Goal: Information Seeking & Learning: Learn about a topic

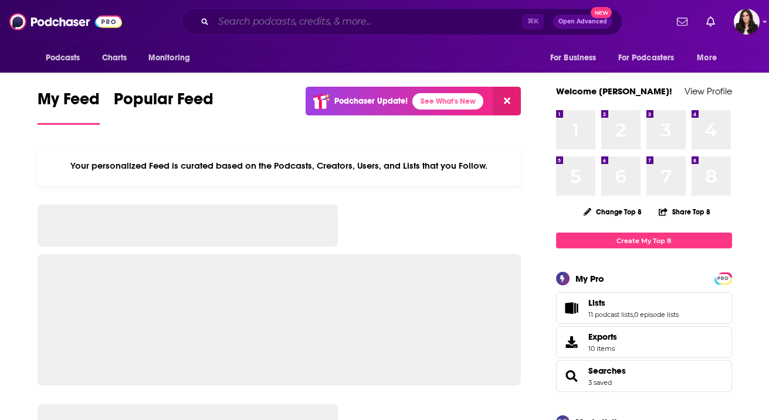
click at [310, 23] on input "Search podcasts, credits, & more..." at bounding box center [367, 21] width 308 height 19
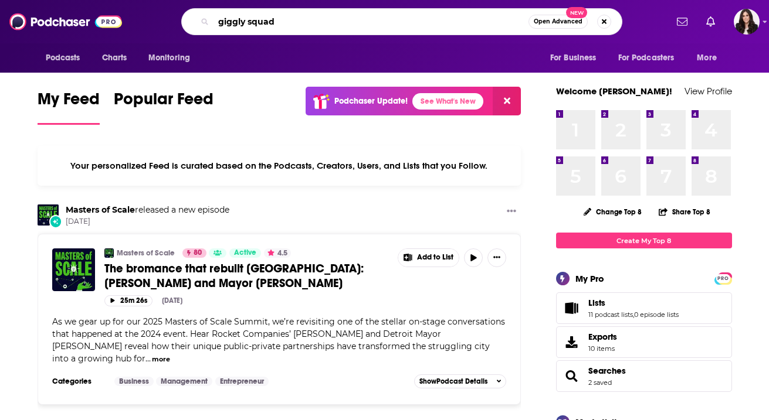
type input "giggly squad"
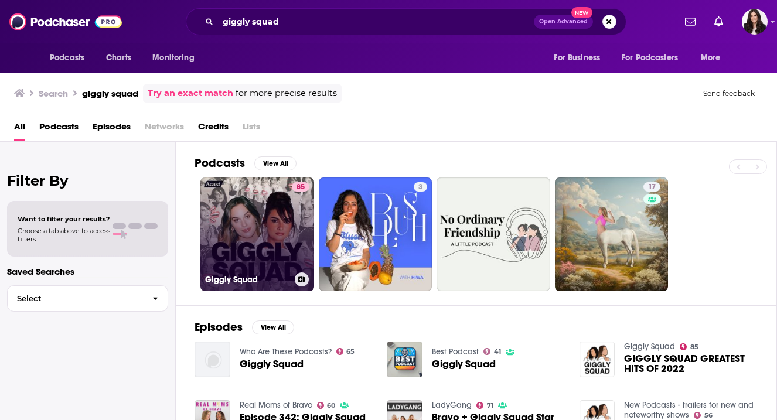
click at [266, 273] on div "Giggly Squad" at bounding box center [257, 280] width 104 height 14
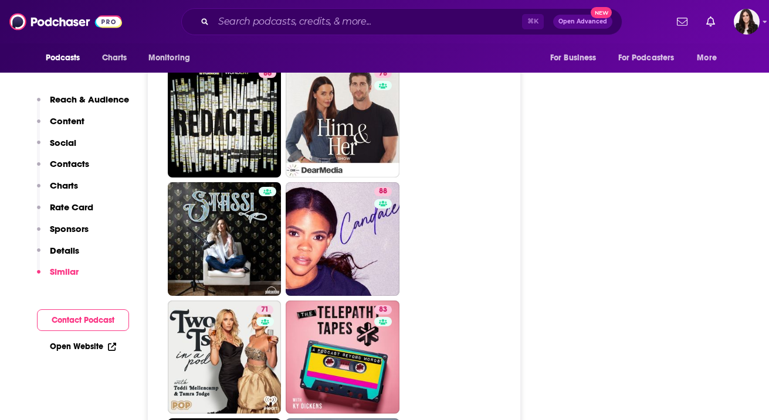
scroll to position [3203, 0]
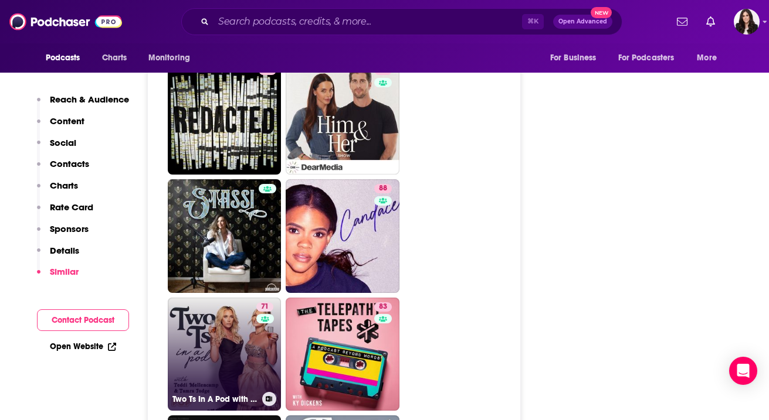
click at [214, 298] on link "71 Two Ts In A Pod with Teddi Mellencamp and Tamra Judge" at bounding box center [225, 355] width 114 height 114
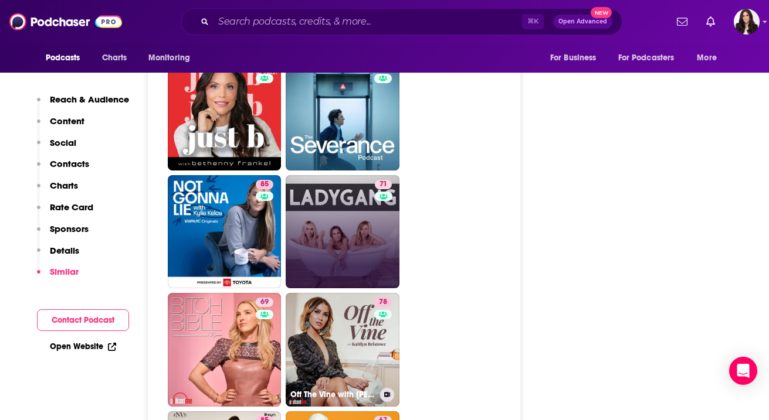
scroll to position [3838, 0]
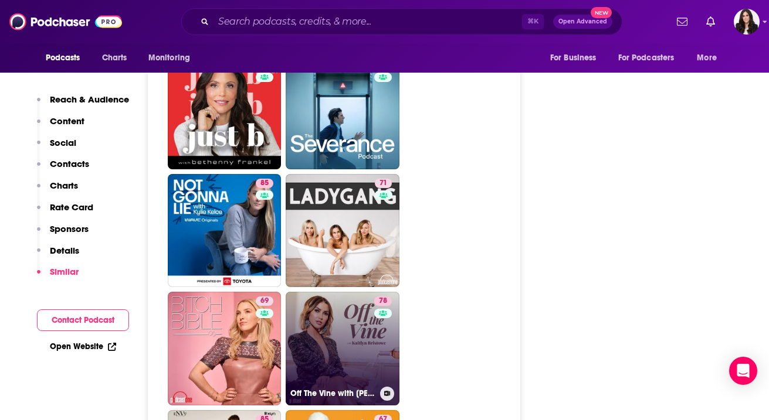
click at [380, 297] on div "78" at bounding box center [384, 342] width 21 height 90
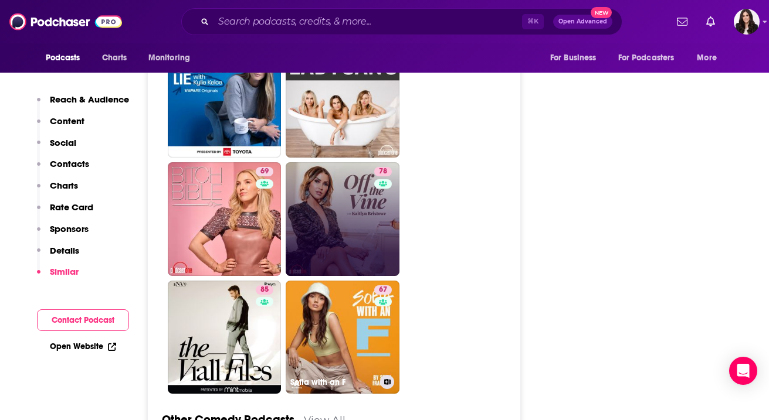
scroll to position [3970, 0]
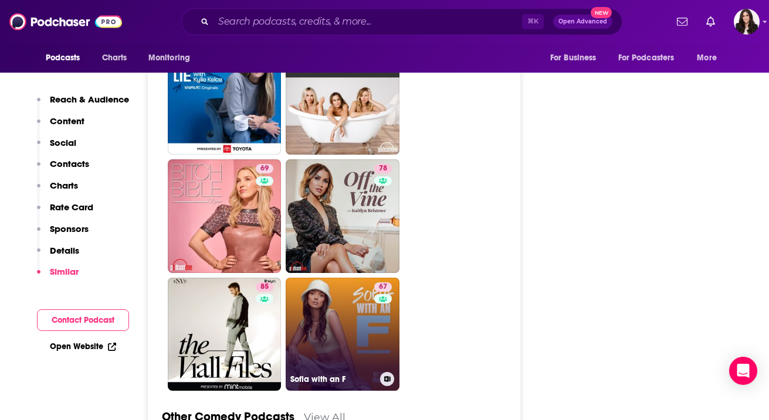
click at [353, 278] on link "67 Sofia with an F" at bounding box center [342, 335] width 114 height 114
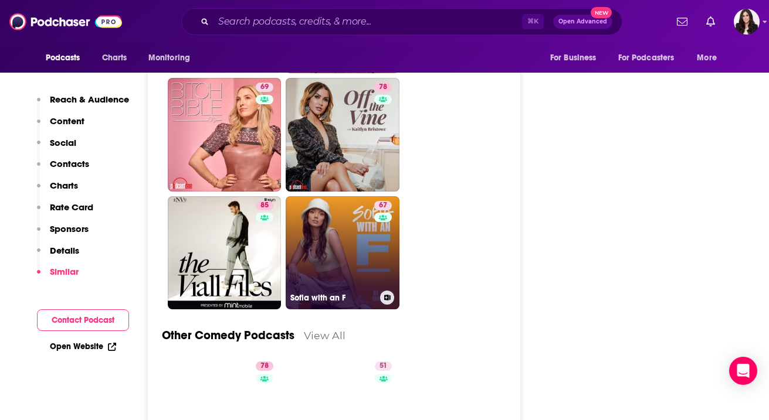
scroll to position [4054, 0]
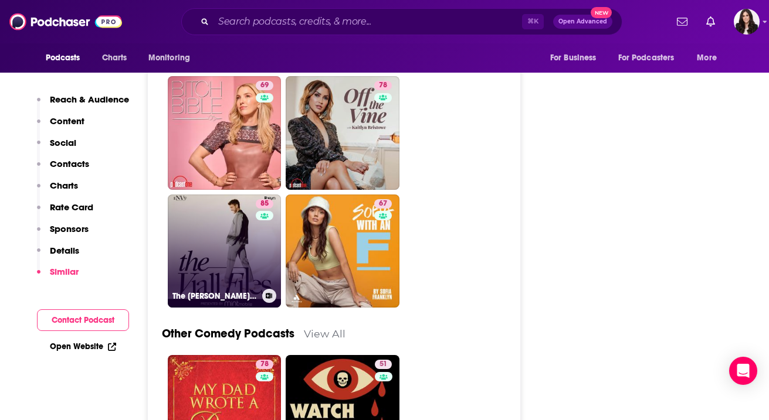
click at [218, 195] on link "85 The Viall Files" at bounding box center [225, 252] width 114 height 114
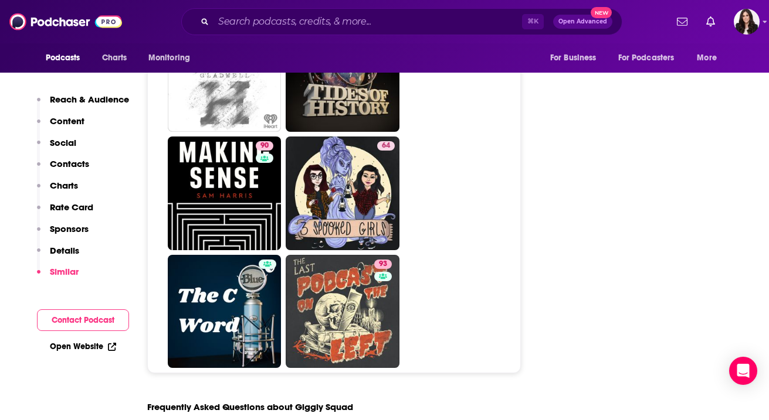
scroll to position [6256, 0]
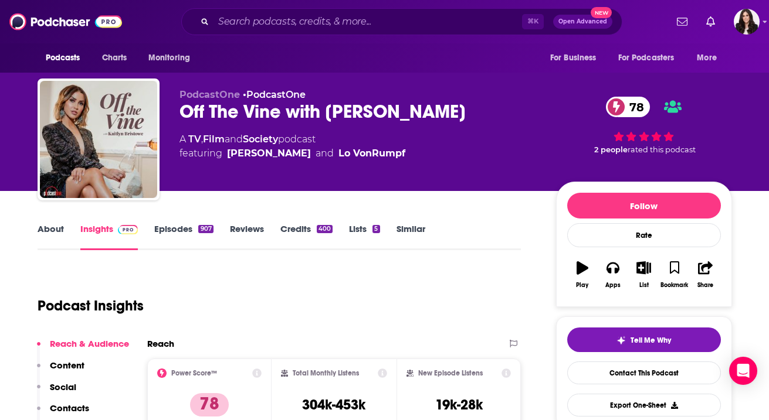
drag, startPoint x: 469, startPoint y: 115, endPoint x: 325, endPoint y: 105, distance: 144.0
click at [325, 105] on div "Off The Vine with Kaitlyn Bristowe 78" at bounding box center [358, 111] width 358 height 23
copy h2 "Kaitlyn Bristowe"
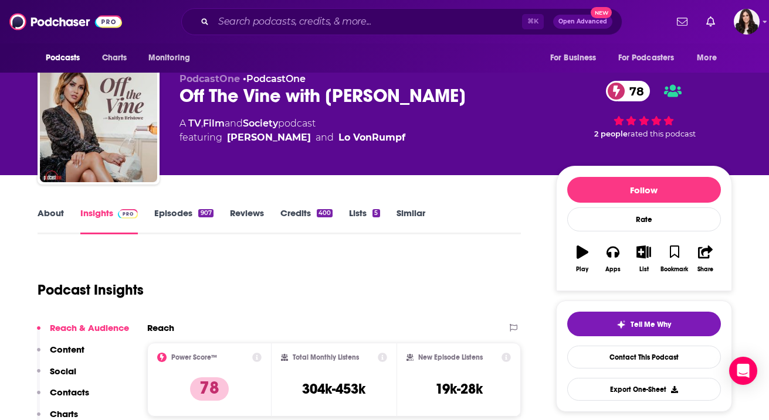
scroll to position [15, 0]
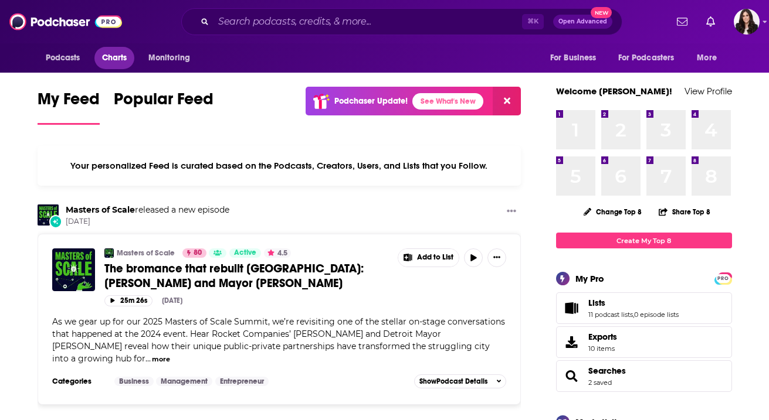
click at [121, 58] on span "Charts" at bounding box center [114, 58] width 25 height 16
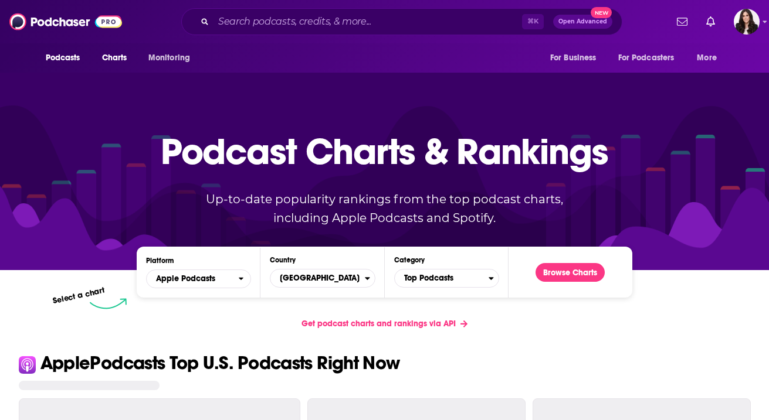
scroll to position [20, 0]
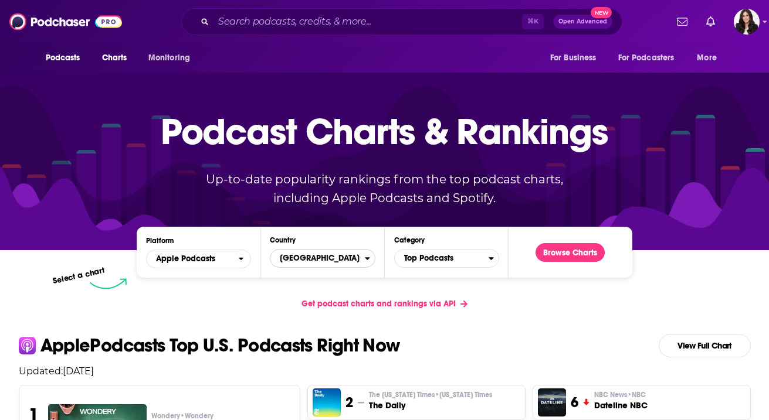
click at [285, 264] on span "[GEOGRAPHIC_DATA]" at bounding box center [317, 259] width 94 height 20
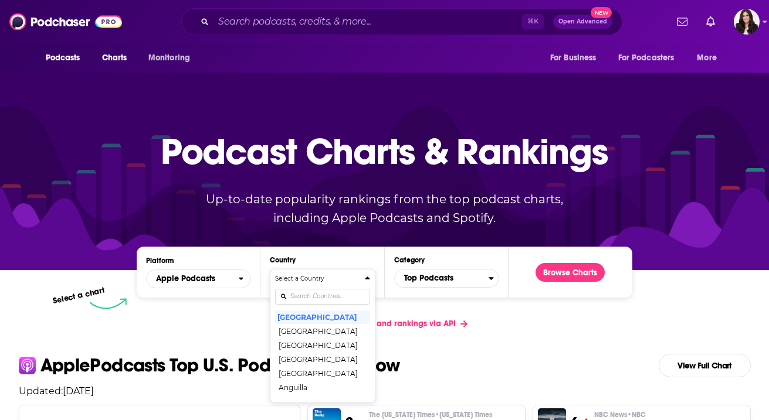
scroll to position [0, 0]
click at [463, 276] on span "Top Podcasts" at bounding box center [442, 278] width 94 height 20
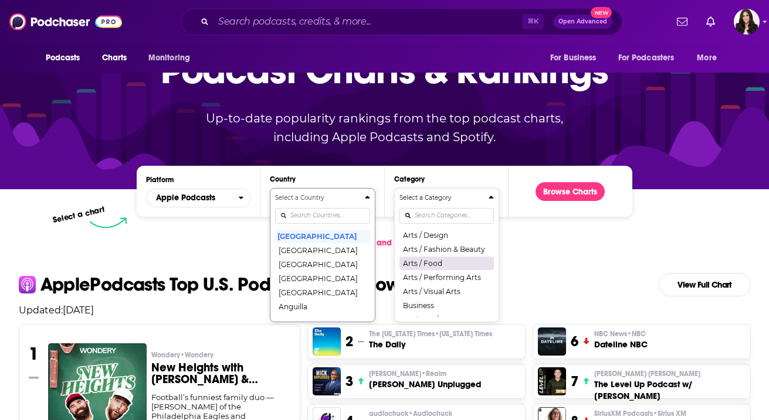
scroll to position [46, 0]
click at [454, 248] on button "Arts / Fashion & Beauty" at bounding box center [446, 247] width 94 height 14
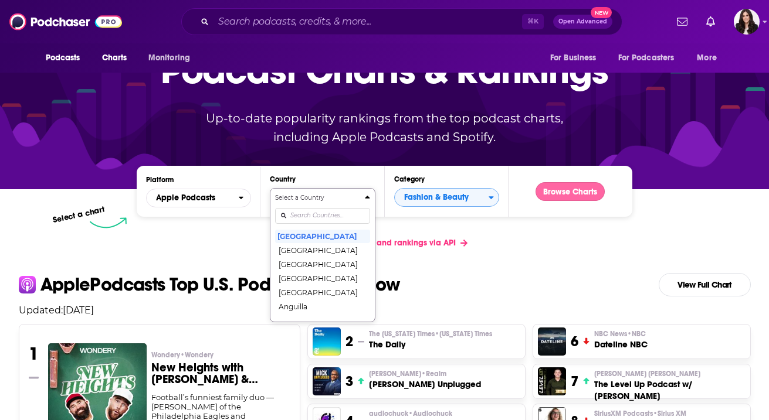
click at [583, 191] on button "Browse Charts" at bounding box center [569, 191] width 69 height 19
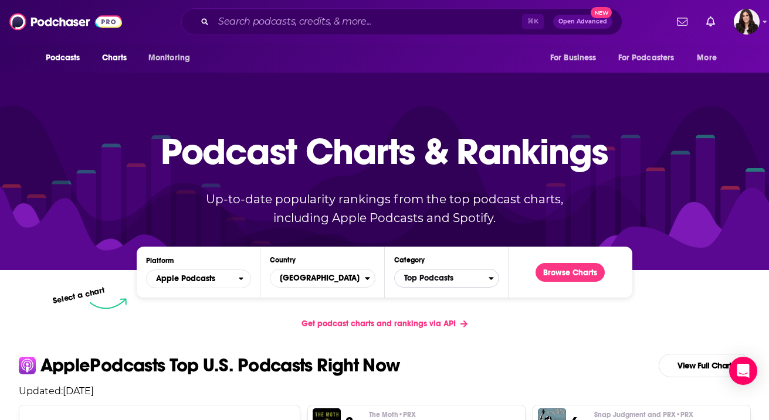
click at [425, 283] on span "Top Podcasts" at bounding box center [442, 278] width 94 height 20
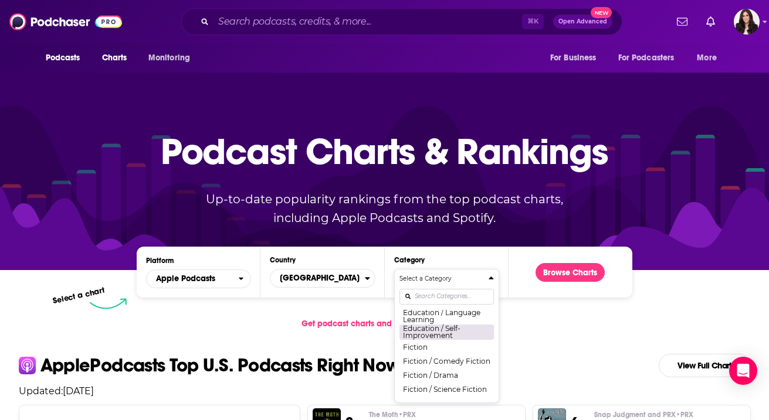
scroll to position [318, 0]
click at [436, 294] on div "Select a Category Top Podcasts Arts Arts / Books Arts / Design Arts / Fashion &…" at bounding box center [446, 336] width 94 height 124
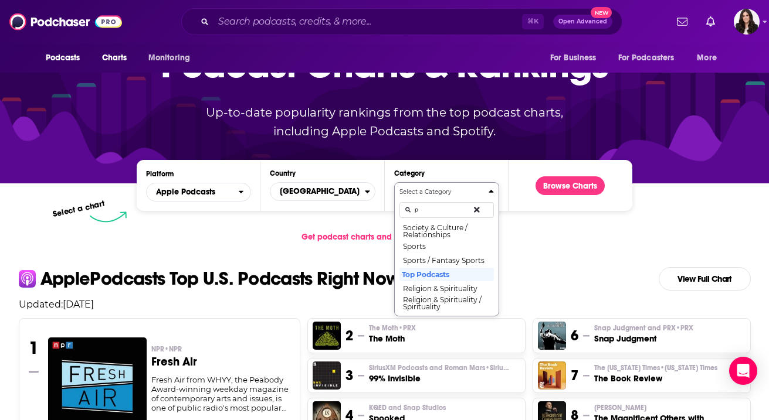
scroll to position [0, 0]
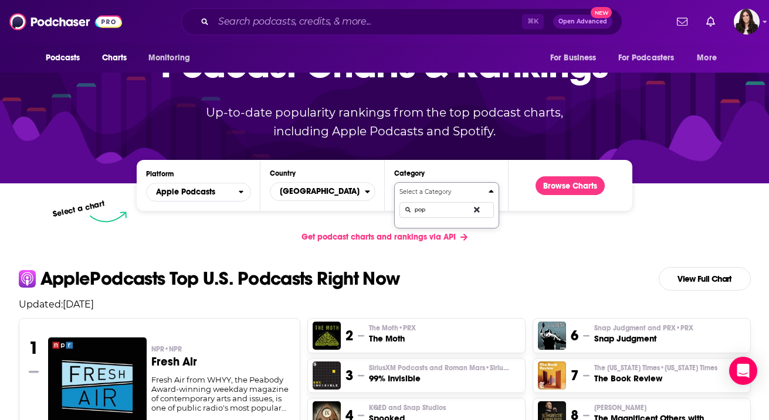
click at [394, 182] on button "Select a Category pop" at bounding box center [446, 205] width 105 height 46
type input "p"
type input "cult"
click at [441, 228] on button "Society & Culture" at bounding box center [446, 230] width 94 height 14
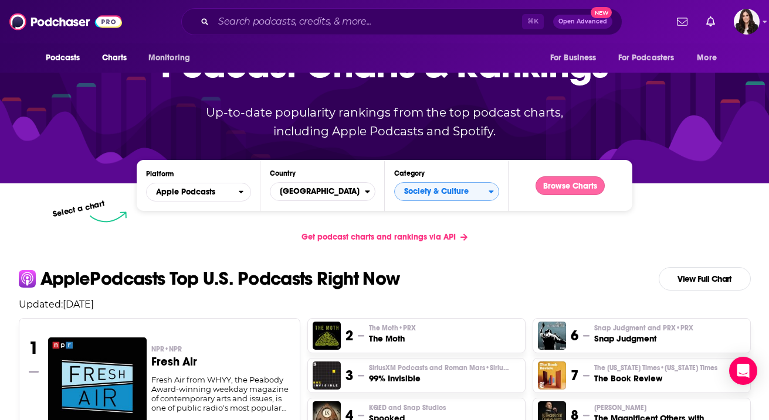
click at [569, 181] on button "Browse Charts" at bounding box center [569, 185] width 69 height 19
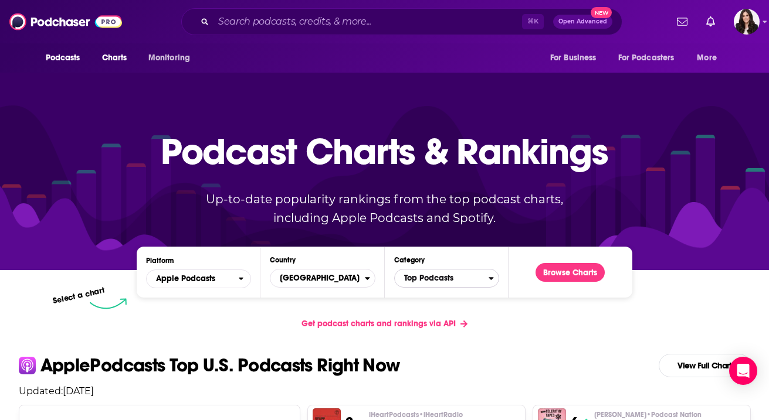
click at [441, 278] on span "Top Podcasts" at bounding box center [442, 278] width 94 height 20
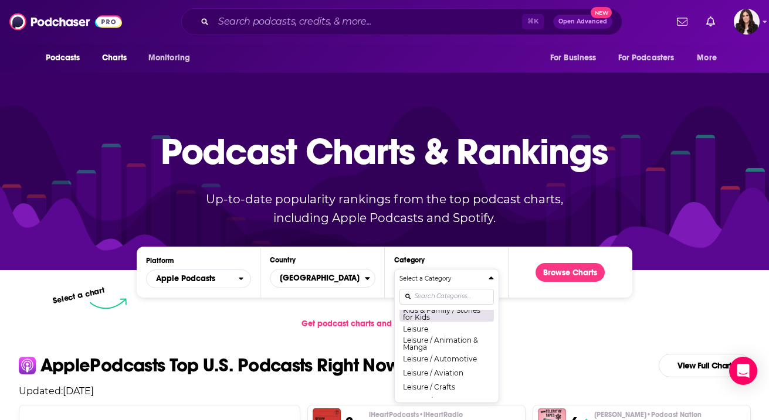
scroll to position [617, 0]
click at [422, 295] on div "Select a Category Top Podcasts Arts Arts / Books Arts / Design Arts / Fashion &…" at bounding box center [446, 336] width 94 height 124
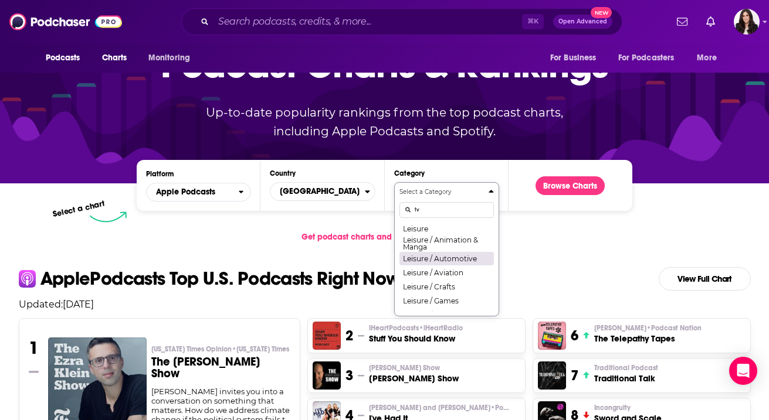
scroll to position [0, 0]
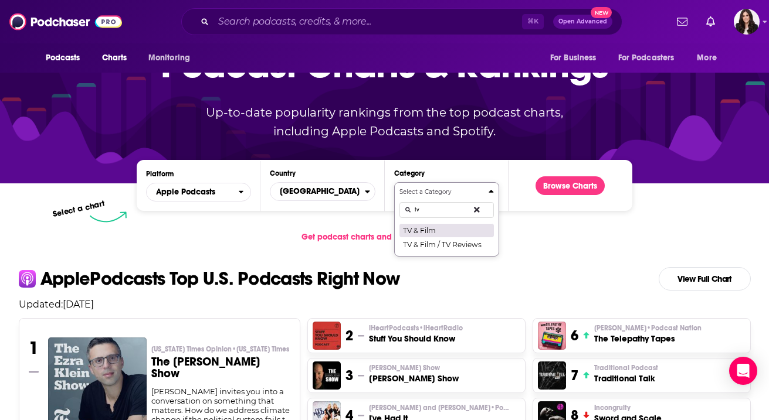
type input "tv"
click at [427, 231] on button "TV & Film" at bounding box center [446, 230] width 94 height 14
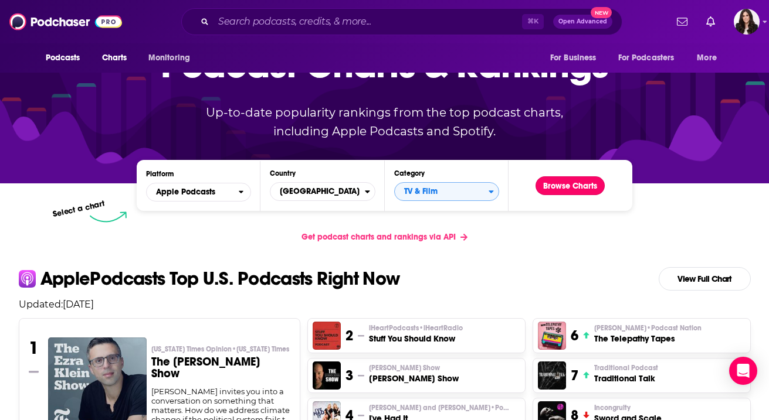
click at [560, 188] on button "Browse Charts" at bounding box center [569, 185] width 69 height 19
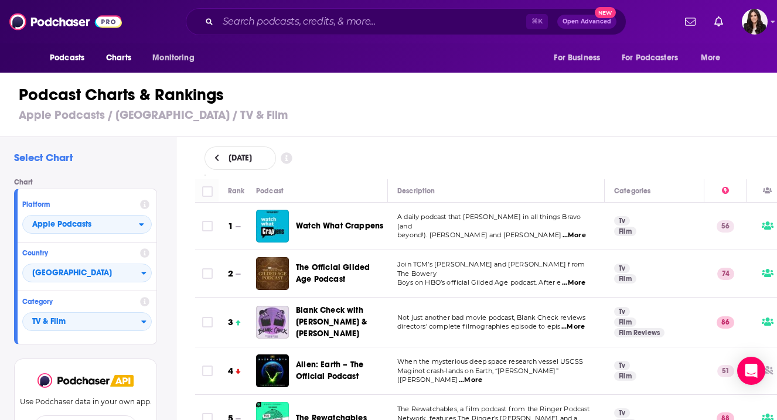
scroll to position [9, 0]
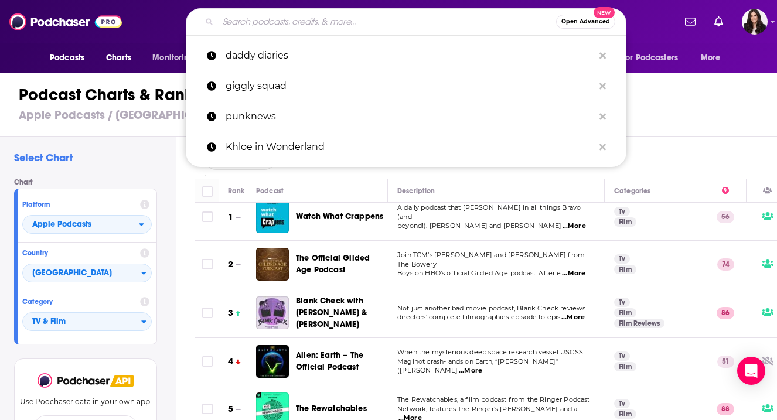
click at [368, 19] on input "Search podcasts, credits, & more..." at bounding box center [387, 21] width 338 height 19
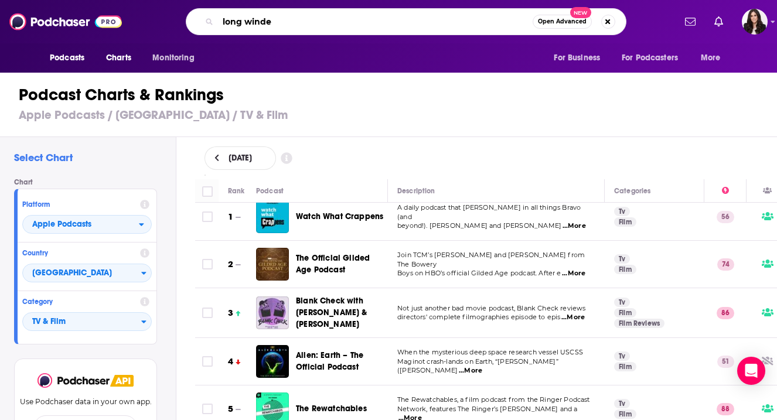
type input "long winded"
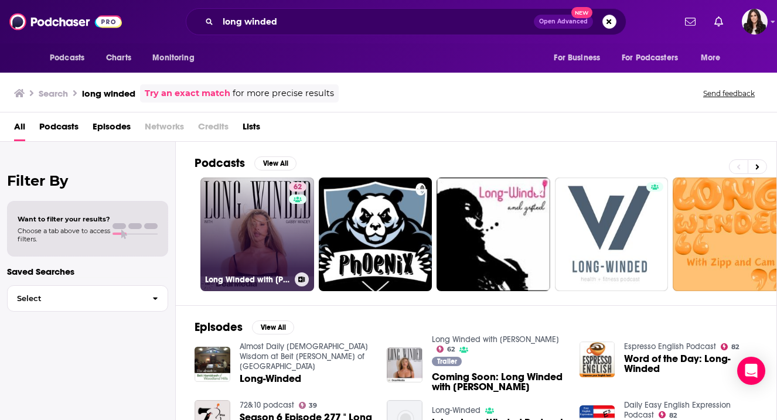
click at [242, 224] on link "62 Long Winded with Gabby Windey" at bounding box center [257, 235] width 114 height 114
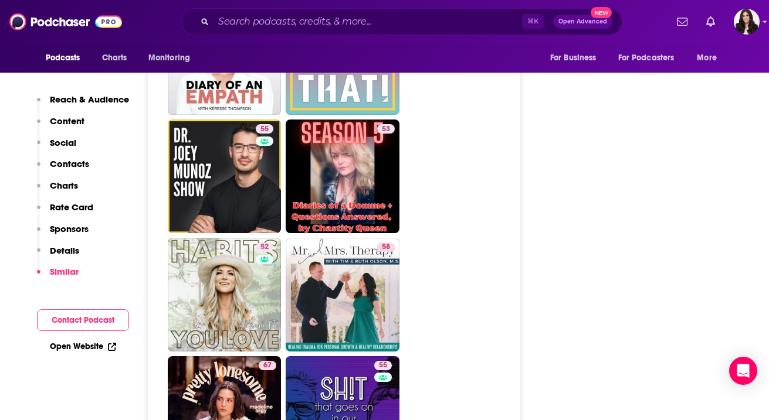
scroll to position [3128, 0]
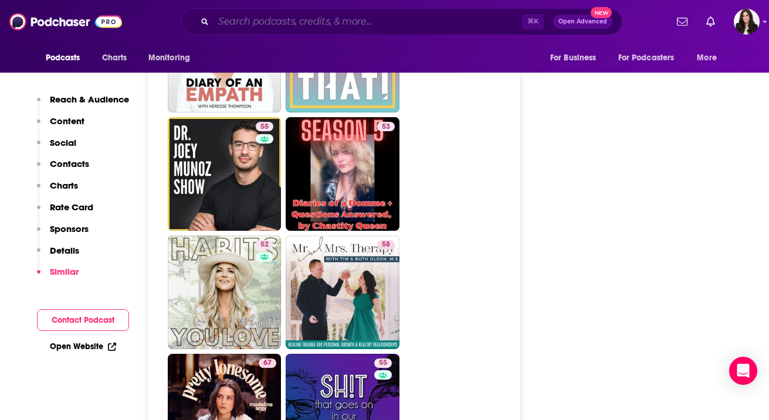
click at [366, 23] on input "Search podcasts, credits, & more..." at bounding box center [367, 21] width 308 height 19
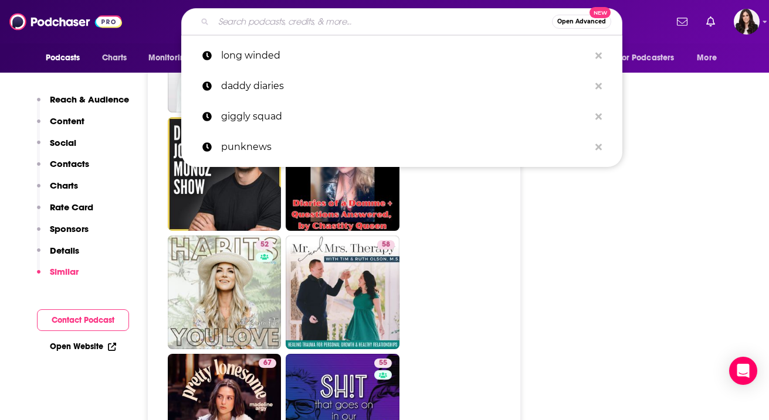
type input "a"
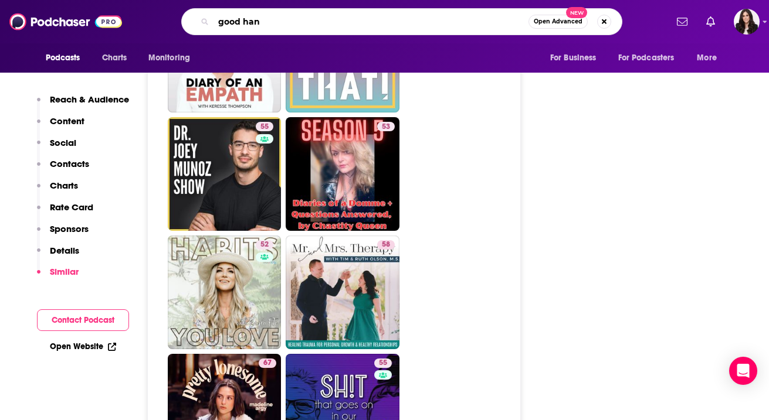
type input "good hang"
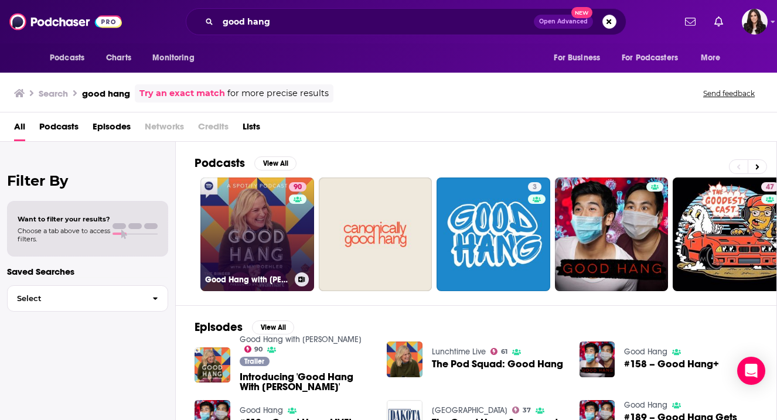
click at [250, 212] on link "90 Good Hang with Amy Poehler" at bounding box center [257, 235] width 114 height 114
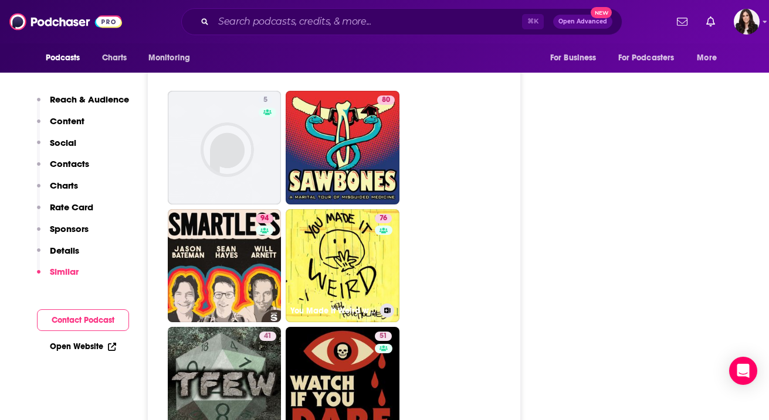
scroll to position [4579, 0]
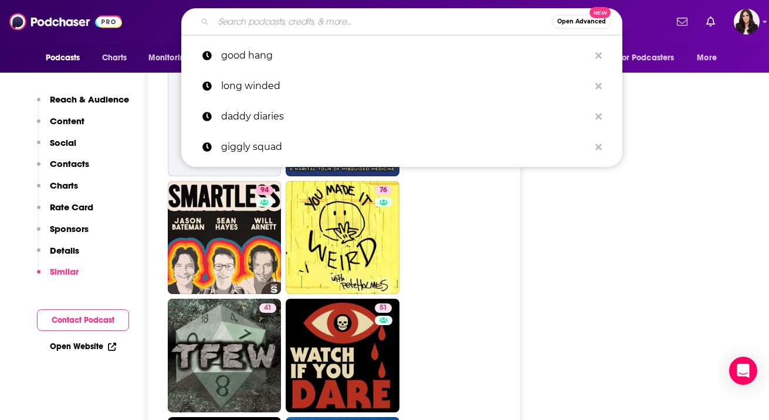
click at [327, 18] on input "Search podcasts, credits, & more..." at bounding box center [382, 21] width 338 height 19
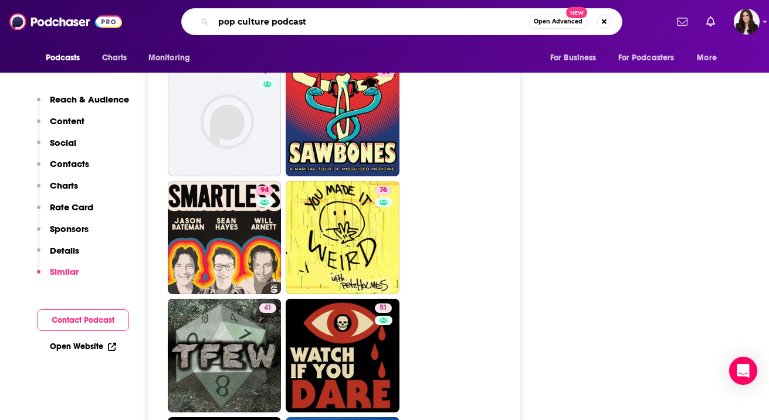
type input "pop culture podcasts"
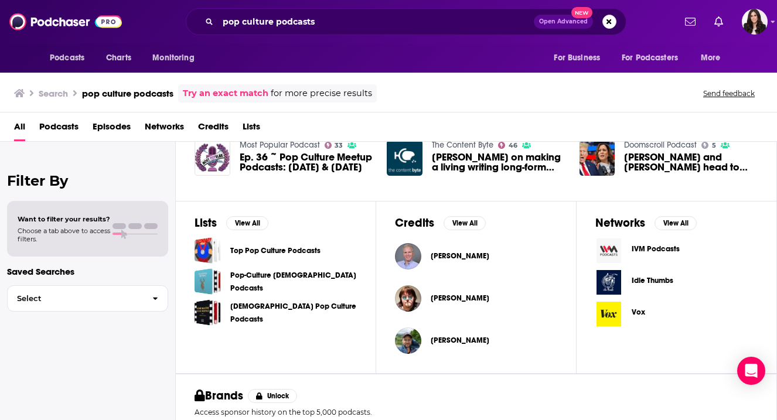
scroll to position [405, 0]
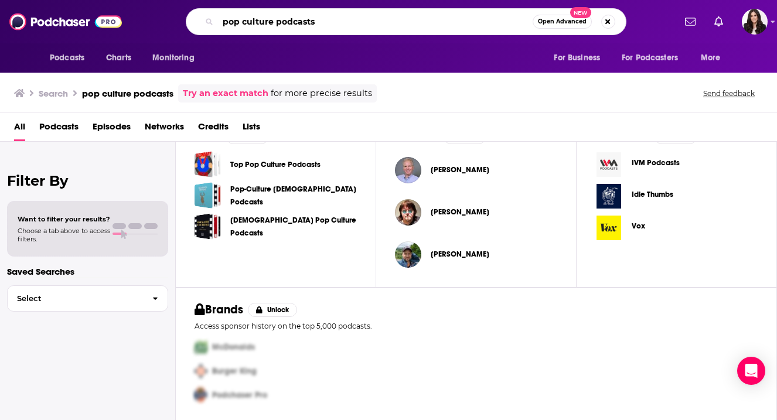
drag, startPoint x: 329, startPoint y: 22, endPoint x: 166, endPoint y: 4, distance: 164.0
click at [166, 4] on div "Podcasts Charts Monitoring pop culture podcasts Open Advanced New For Business …" at bounding box center [388, 21] width 777 height 43
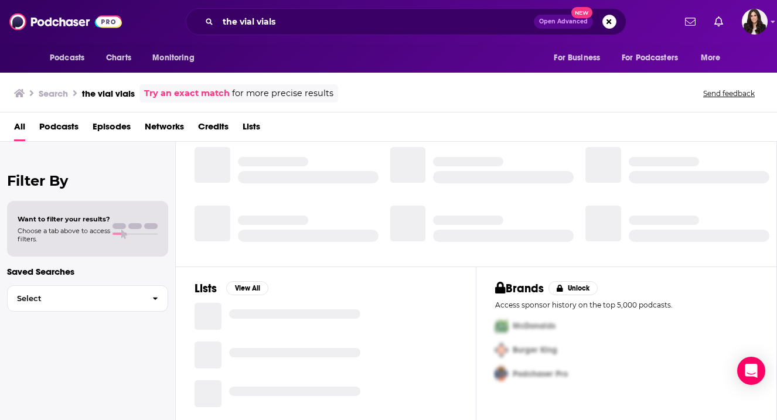
scroll to position [237, 0]
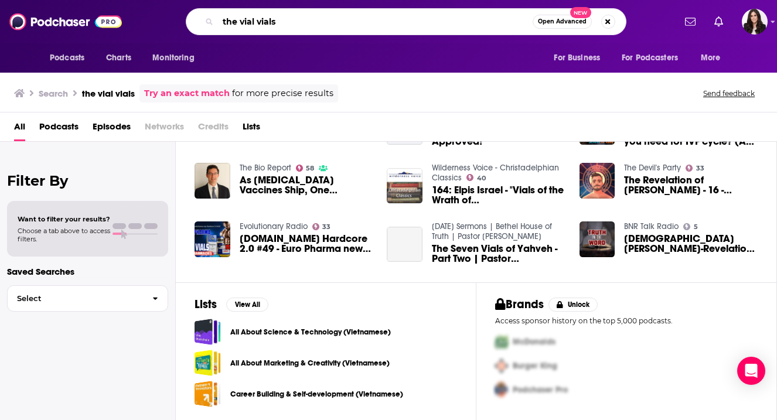
click at [259, 25] on input "the vial vials" at bounding box center [375, 21] width 315 height 19
drag, startPoint x: 277, startPoint y: 22, endPoint x: 265, endPoint y: 23, distance: 12.4
click at [265, 23] on input "the vial fials" at bounding box center [375, 21] width 315 height 19
type input "the vial files"
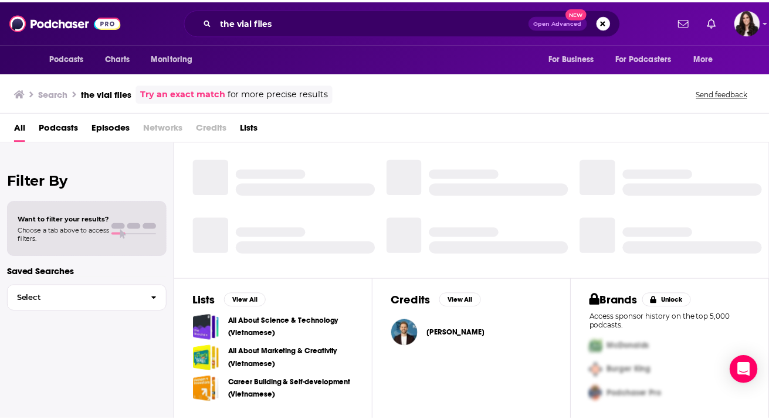
scroll to position [240, 0]
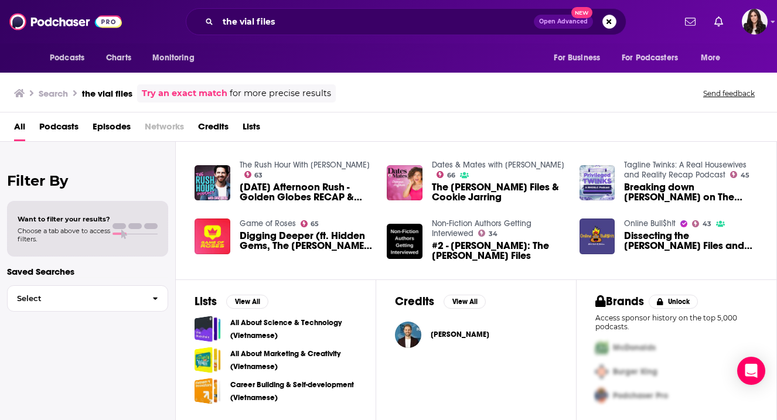
click at [63, 124] on span "Podcasts" at bounding box center [58, 129] width 39 height 24
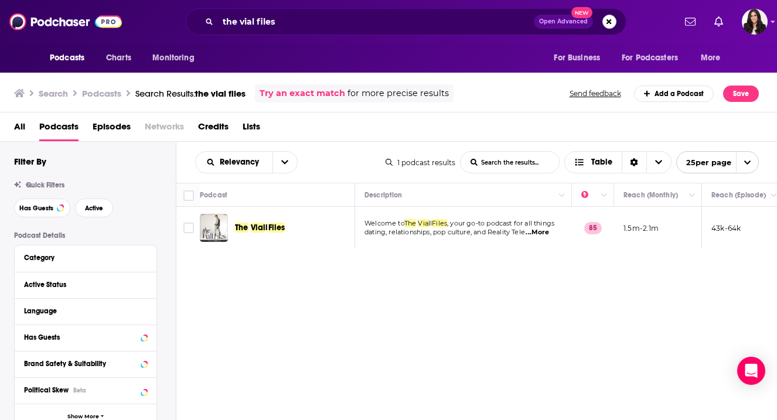
click at [217, 236] on div "Podcasts Charts Monitoring the vial files Open Advanced New For Business For Po…" at bounding box center [388, 210] width 777 height 420
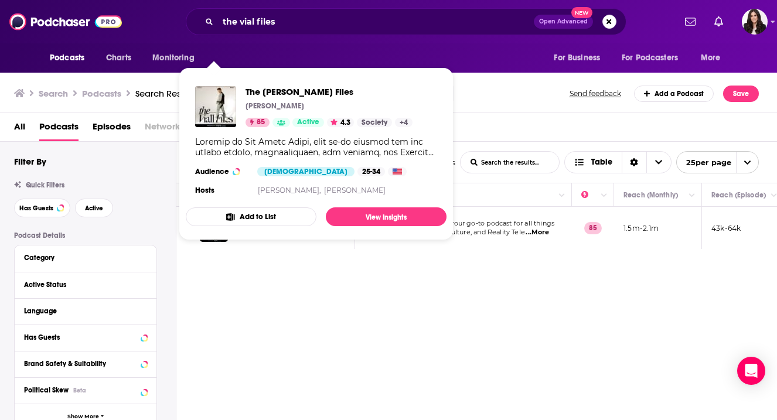
click at [291, 272] on div "Relevancy List Search Input Search the results... Table 1 podcast results List …" at bounding box center [476, 316] width 601 height 349
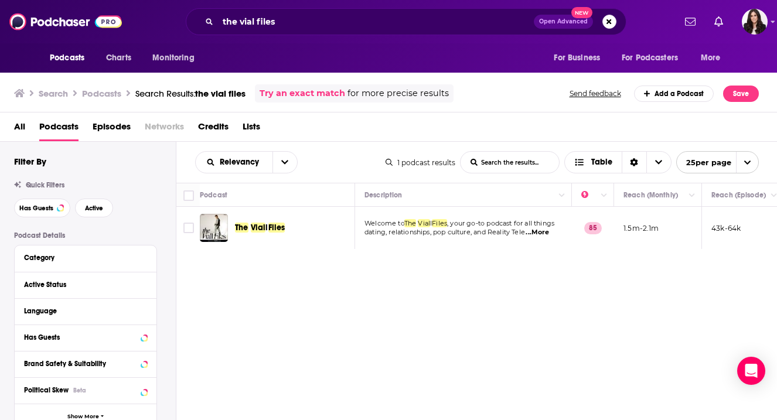
click at [275, 227] on div "Podcasts Charts Monitoring the vial files Open Advanced New For Business For Po…" at bounding box center [388, 210] width 777 height 420
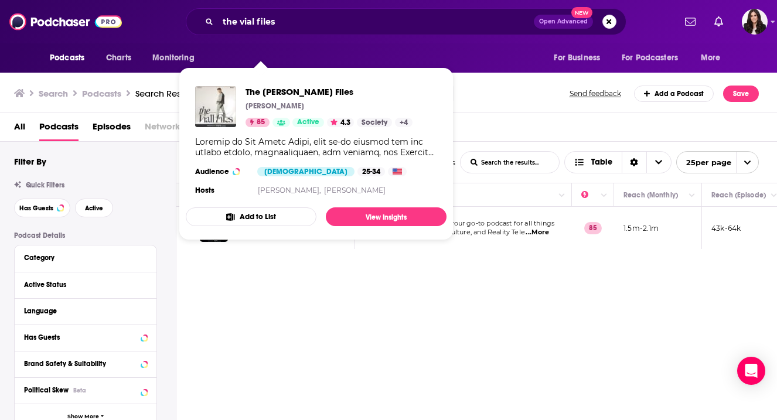
click at [211, 111] on img "The Viall Files" at bounding box center [215, 106] width 41 height 41
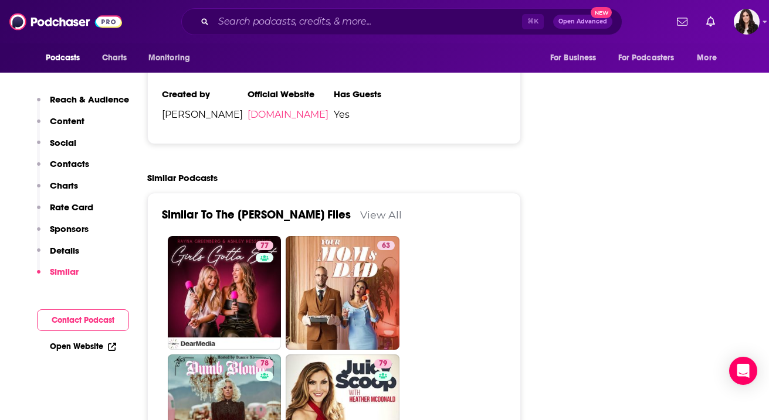
scroll to position [2277, 0]
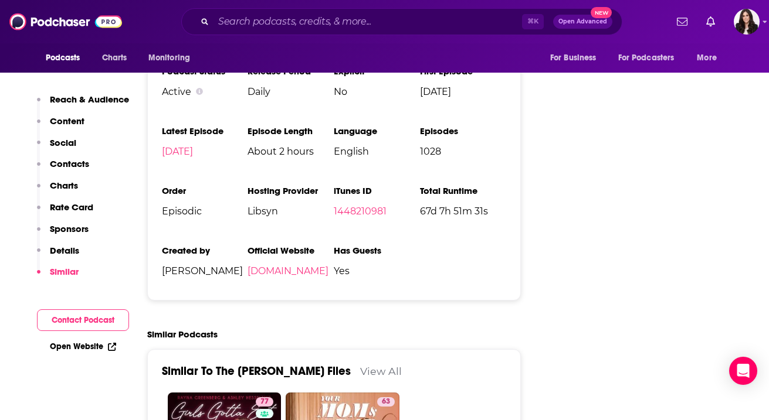
click at [227, 266] on span "Nick Viall" at bounding box center [205, 271] width 86 height 11
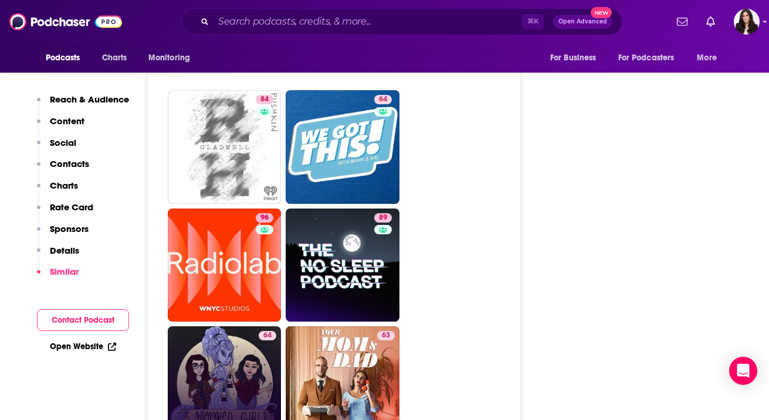
scroll to position [5518, 0]
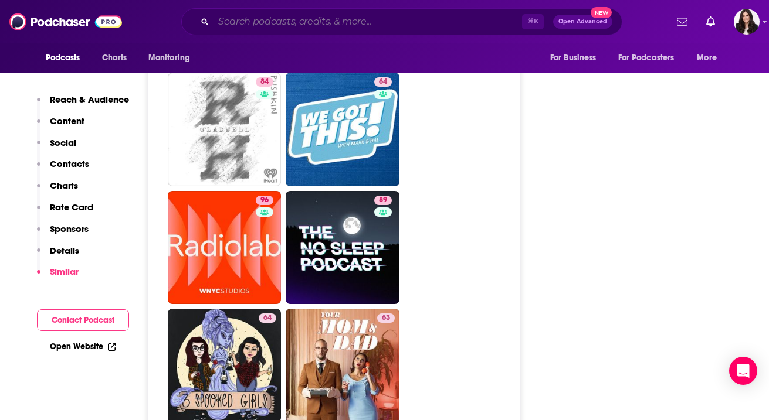
click at [259, 17] on input "Search podcasts, credits, & more..." at bounding box center [367, 21] width 308 height 19
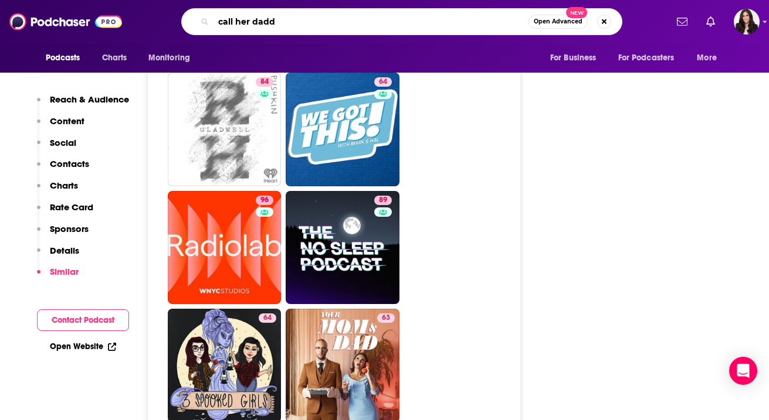
type input "call her daddy"
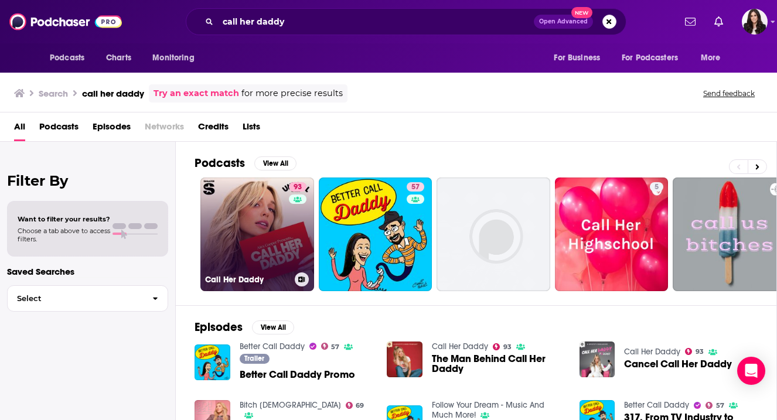
click at [259, 201] on link "93 Call Her Daddy" at bounding box center [257, 235] width 114 height 114
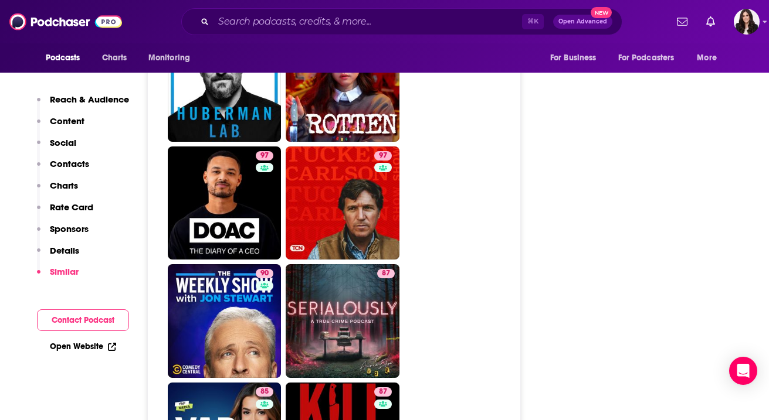
scroll to position [2993, 0]
